Goal: Transaction & Acquisition: Purchase product/service

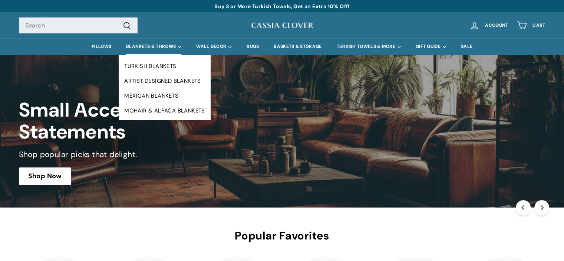
click at [150, 65] on link "TURKISH BLANKETS" at bounding box center [165, 66] width 92 height 15
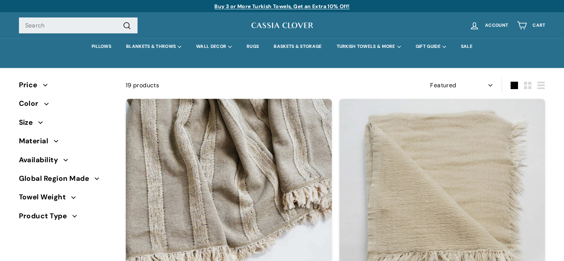
select select "manual"
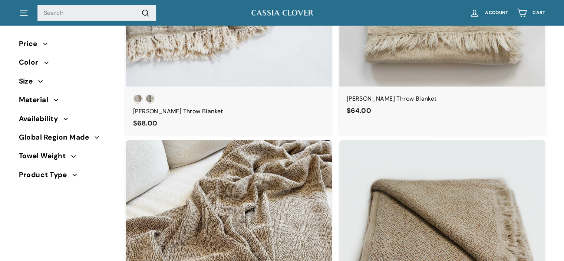
scroll to position [220, 0]
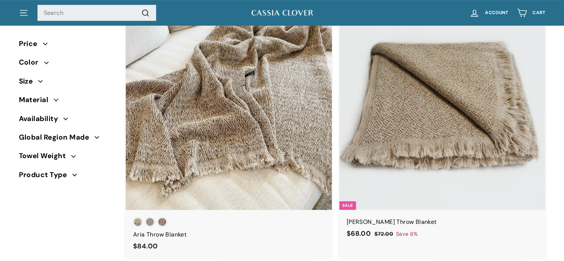
drag, startPoint x: 568, startPoint y: 15, endPoint x: 554, endPoint y: 46, distance: 33.5
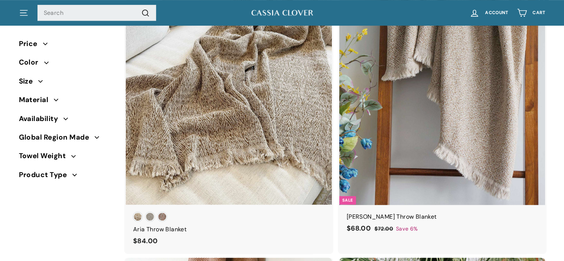
click at [493, 64] on img at bounding box center [443, 101] width 206 height 206
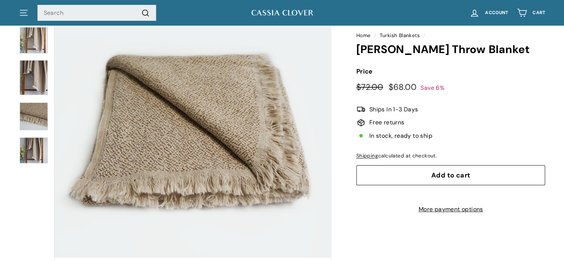
scroll to position [82, 0]
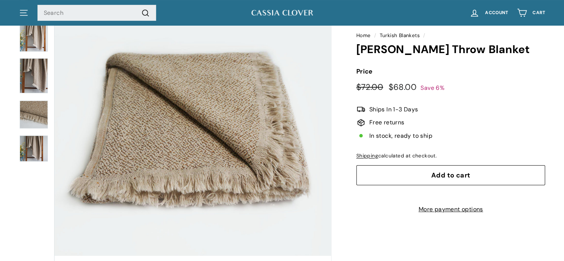
drag, startPoint x: 566, startPoint y: 32, endPoint x: 563, endPoint y: 47, distance: 15.8
click at [453, 173] on span "Add to cart" at bounding box center [451, 175] width 39 height 9
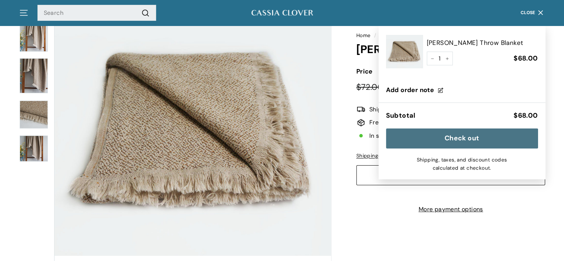
click at [453, 139] on button "Check out" at bounding box center [462, 138] width 152 height 20
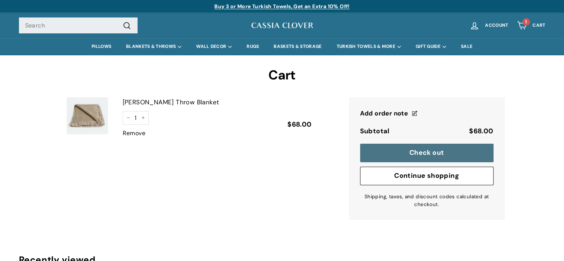
click at [138, 133] on link "Remove" at bounding box center [134, 133] width 23 height 10
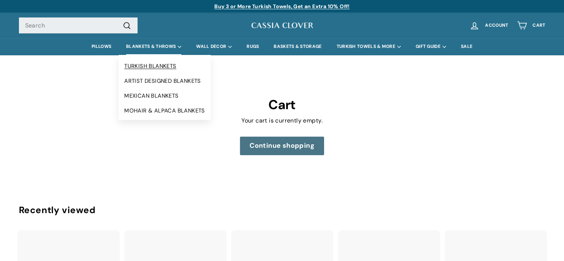
click at [147, 66] on link "TURKISH BLANKETS" at bounding box center [165, 66] width 92 height 15
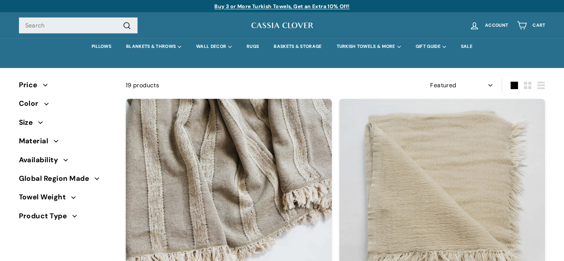
select select "manual"
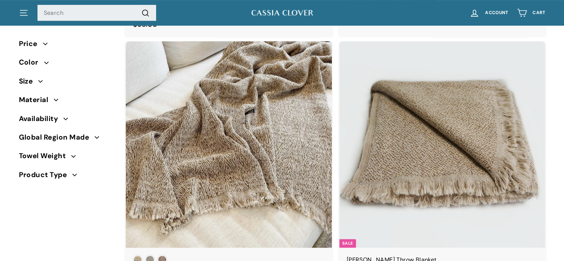
scroll to position [353, 0]
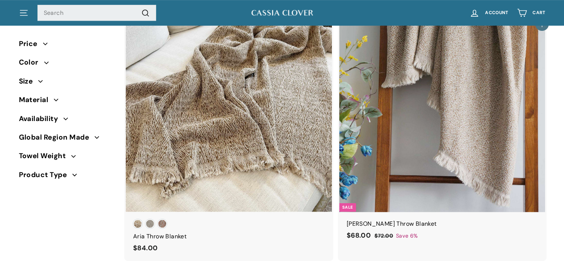
click at [431, 111] on img at bounding box center [443, 108] width 206 height 206
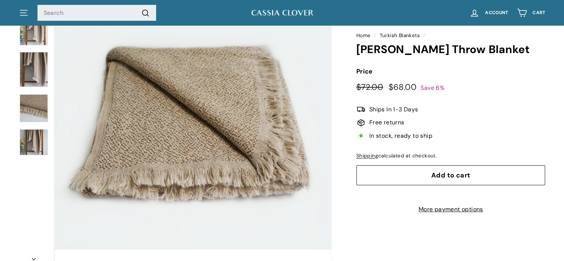
scroll to position [94, 0]
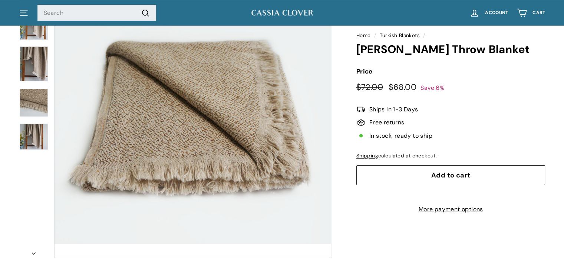
click at [428, 173] on button "Add to cart" at bounding box center [451, 175] width 189 height 20
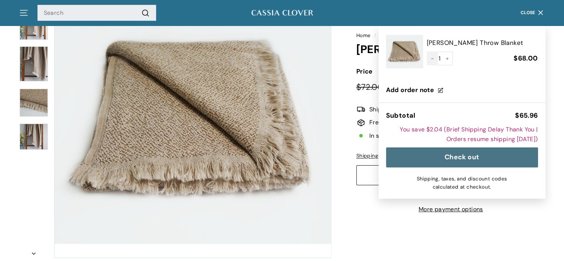
click at [431, 59] on icon "Reduce item quantity by one" at bounding box center [433, 59] width 4 height 4
type input "0"
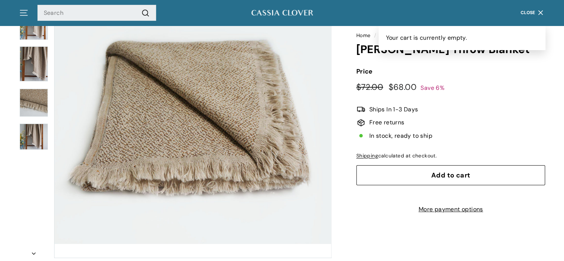
scroll to position [0, 0]
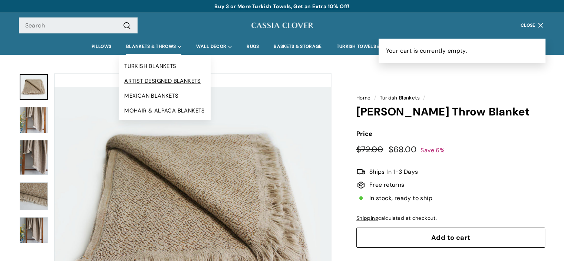
click at [145, 81] on link "ARTIST DESIGNED BLANKETS" at bounding box center [165, 80] width 92 height 15
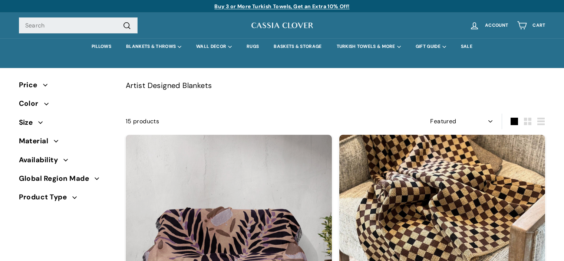
select select "manual"
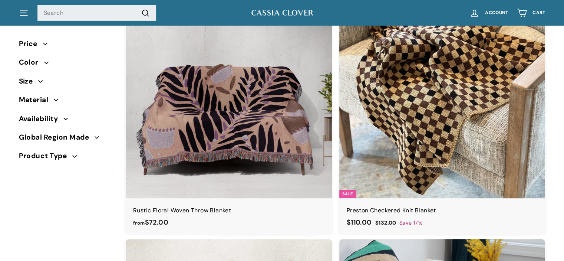
scroll to position [145, 0]
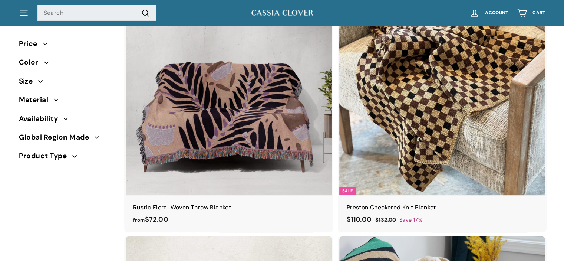
drag, startPoint x: 0, startPoint y: 0, endPoint x: 560, endPoint y: 27, distance: 561.0
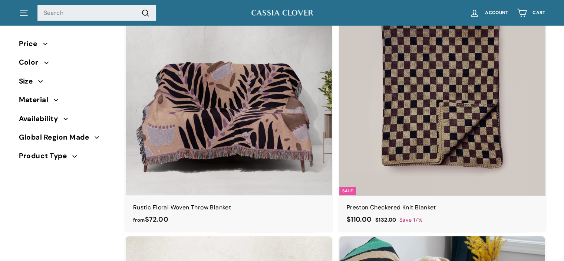
click at [446, 79] on img at bounding box center [443, 92] width 206 height 206
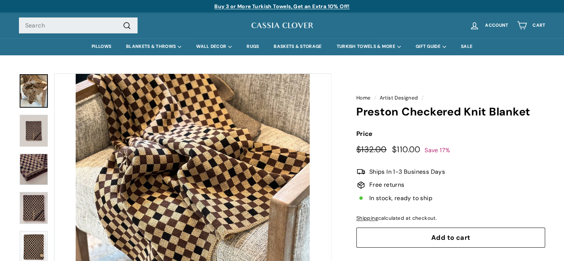
drag, startPoint x: 567, startPoint y: 26, endPoint x: 558, endPoint y: 27, distance: 8.9
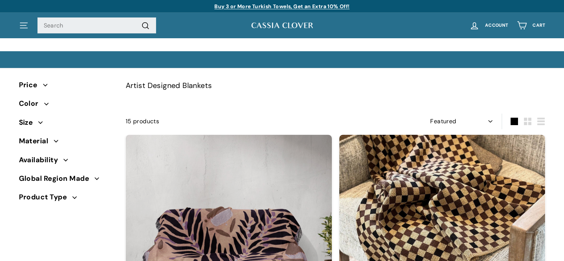
select select "manual"
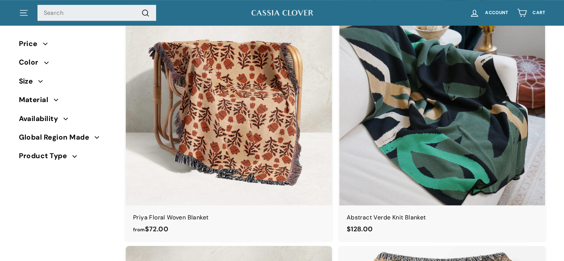
scroll to position [399, 0]
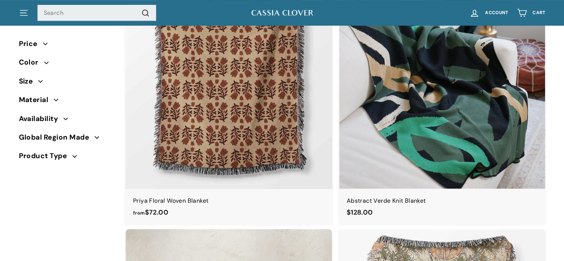
click at [229, 62] on img at bounding box center [229, 85] width 206 height 206
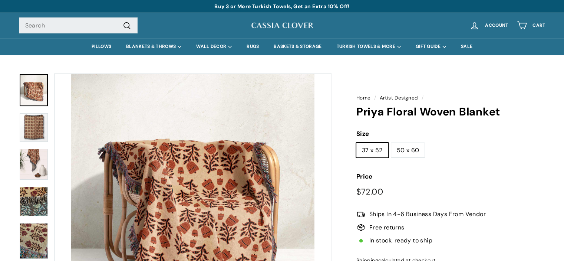
click at [390, 96] on link "Artist Designed" at bounding box center [399, 98] width 39 height 6
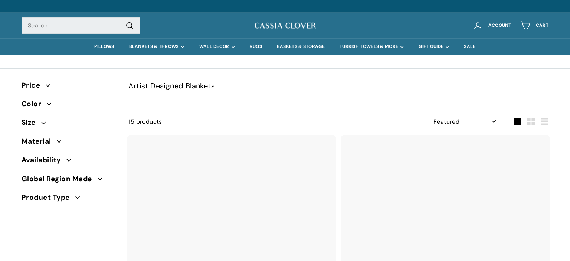
select select "manual"
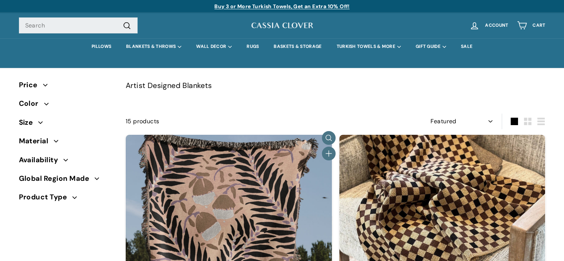
click at [244, 183] on img at bounding box center [229, 238] width 206 height 206
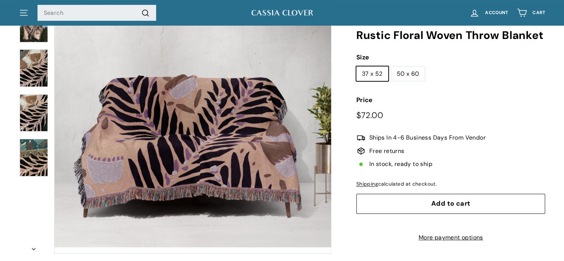
scroll to position [90, 0]
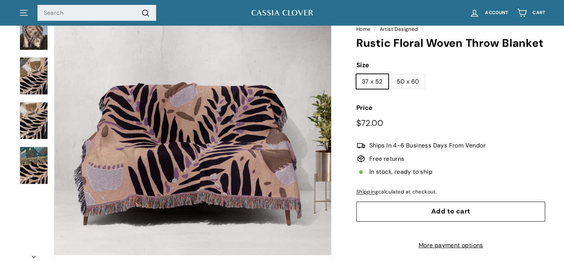
click at [412, 74] on label "50 x 60" at bounding box center [408, 81] width 34 height 15
click at [391, 74] on input "50 x 60" at bounding box center [391, 73] width 0 height 0
radio input "true"
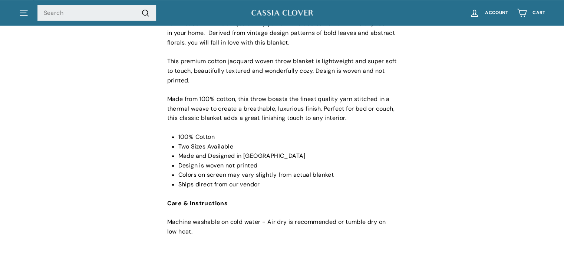
scroll to position [355, 0]
